Goal: Task Accomplishment & Management: Manage account settings

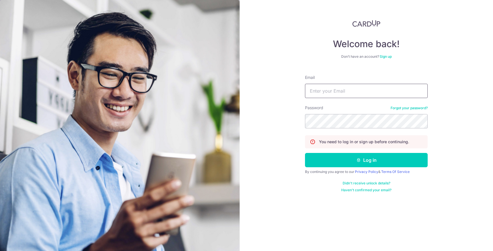
click at [347, 92] on input "Email" at bounding box center [366, 91] width 123 height 14
type input "[PERSON_NAME][EMAIL_ADDRESS][DOMAIN_NAME]"
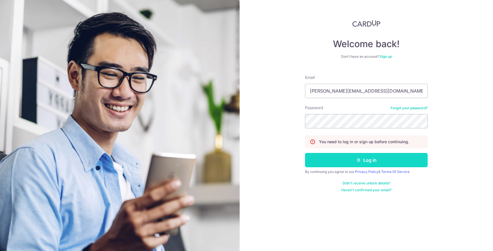
click at [351, 160] on button "Log in" at bounding box center [366, 160] width 123 height 14
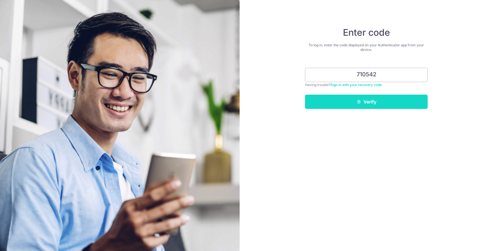
type input "710542"
click at [373, 102] on button "Verify" at bounding box center [366, 101] width 123 height 14
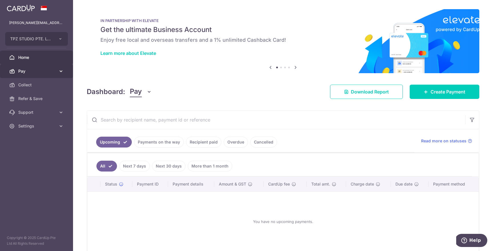
click at [39, 66] on link "Pay" at bounding box center [36, 71] width 73 height 14
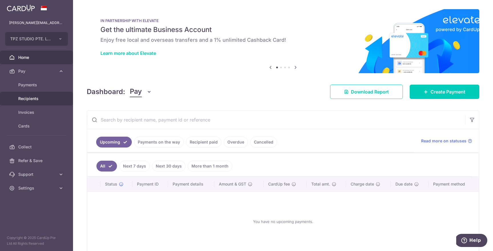
click at [37, 101] on span "Recipients" at bounding box center [37, 99] width 38 height 6
